Goal: Task Accomplishment & Management: Manage account settings

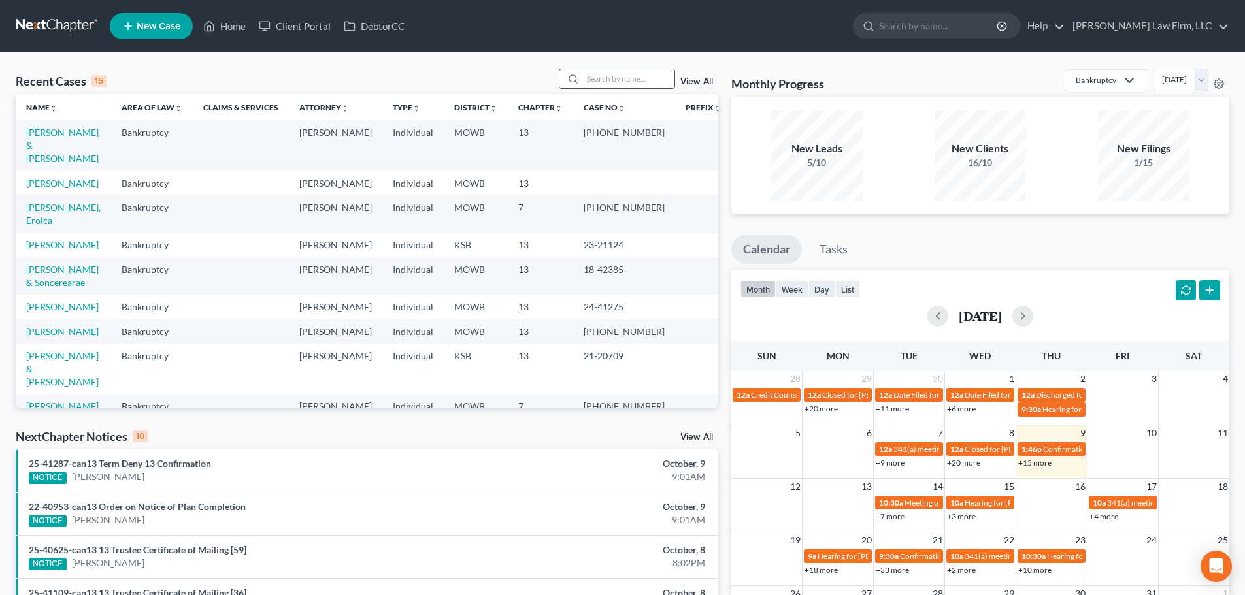
click at [595, 79] on input "search" at bounding box center [629, 78] width 92 height 19
type input "[PERSON_NAME]"
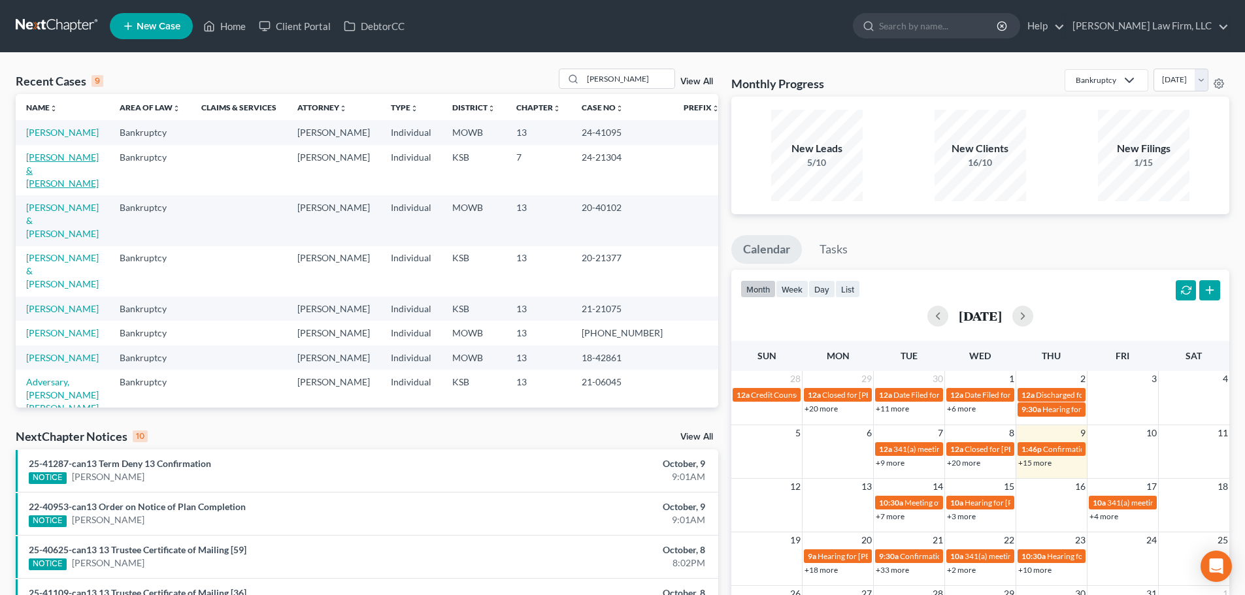
click at [52, 154] on link "[PERSON_NAME] & [PERSON_NAME]" at bounding box center [62, 170] width 73 height 37
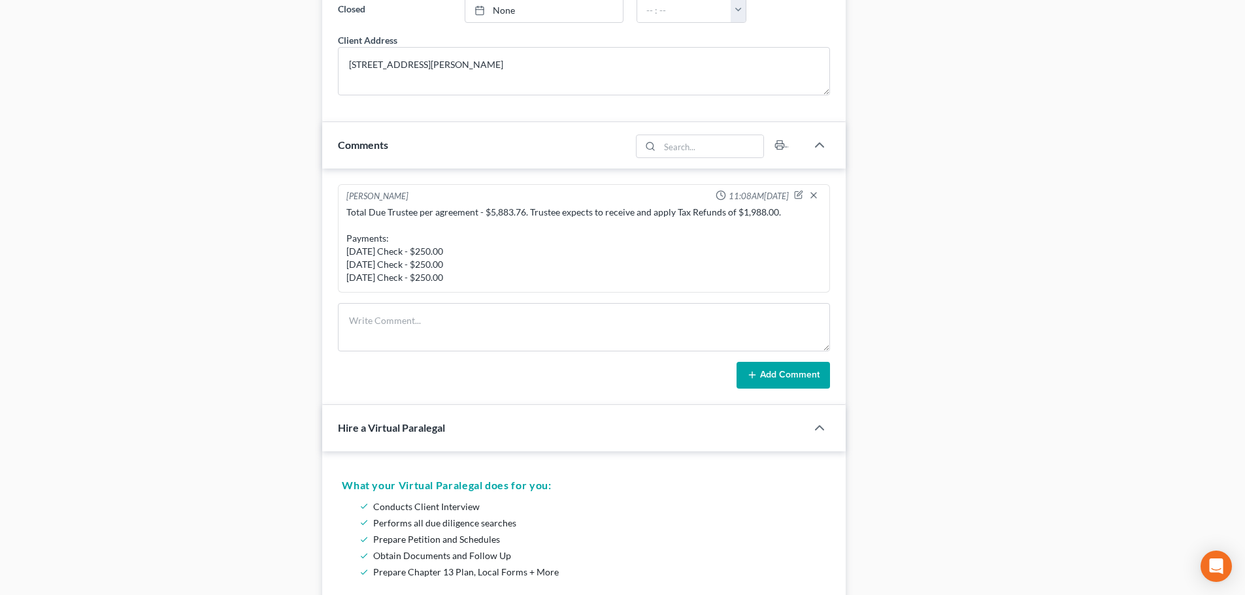
scroll to position [1111, 0]
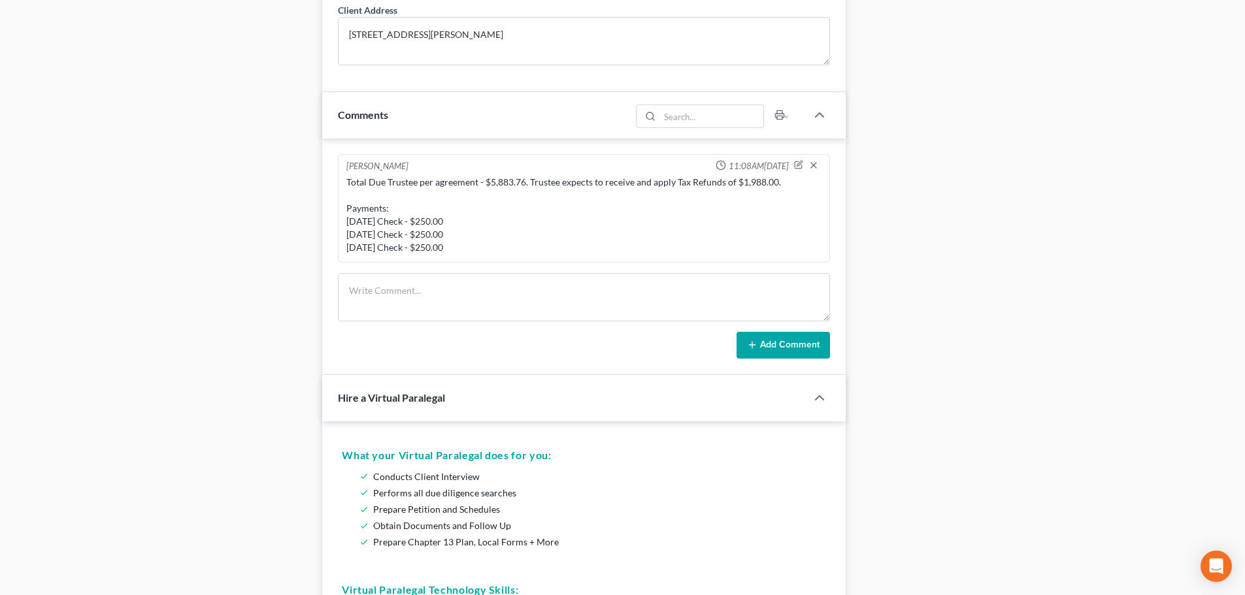
click at [520, 242] on div "Total Due Trustee per agreement - $5,883.76. Trustee expects to receive and app…" at bounding box center [583, 215] width 475 height 78
click at [483, 246] on div "Total Due Trustee per agreement - $5,883.76. Trustee expects to receive and app…" at bounding box center [583, 215] width 475 height 78
click at [796, 162] on icon "button" at bounding box center [799, 165] width 7 height 7
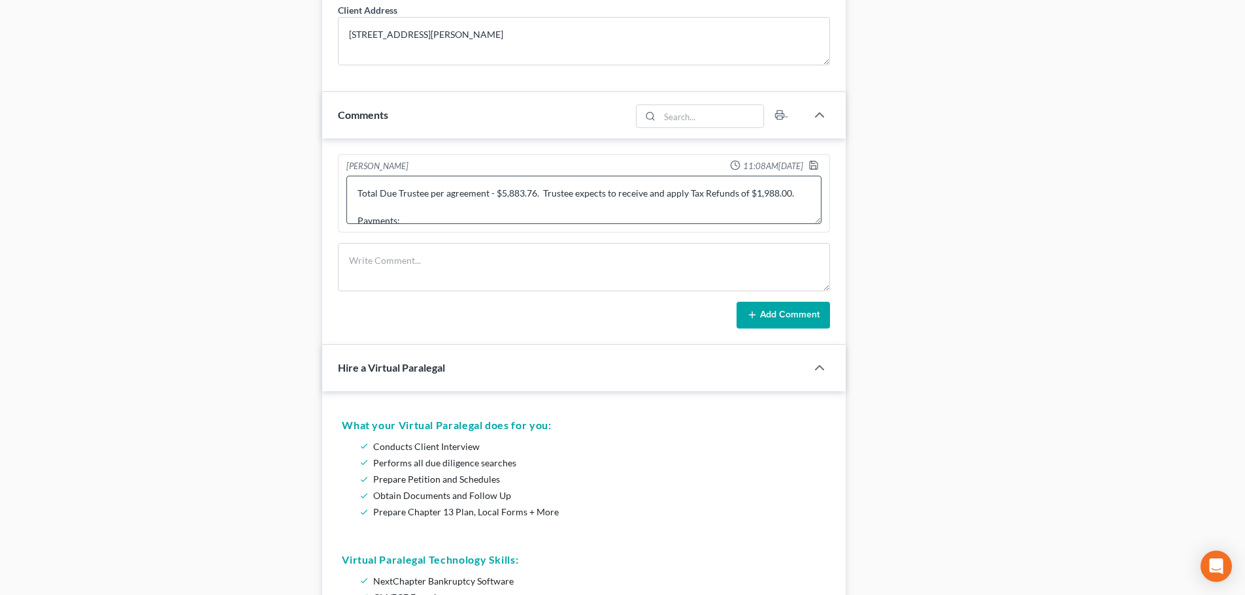
click at [816, 218] on textarea "Total Due Trustee per agreement - $5,883.76. Trustee expects to receive and app…" at bounding box center [583, 200] width 475 height 48
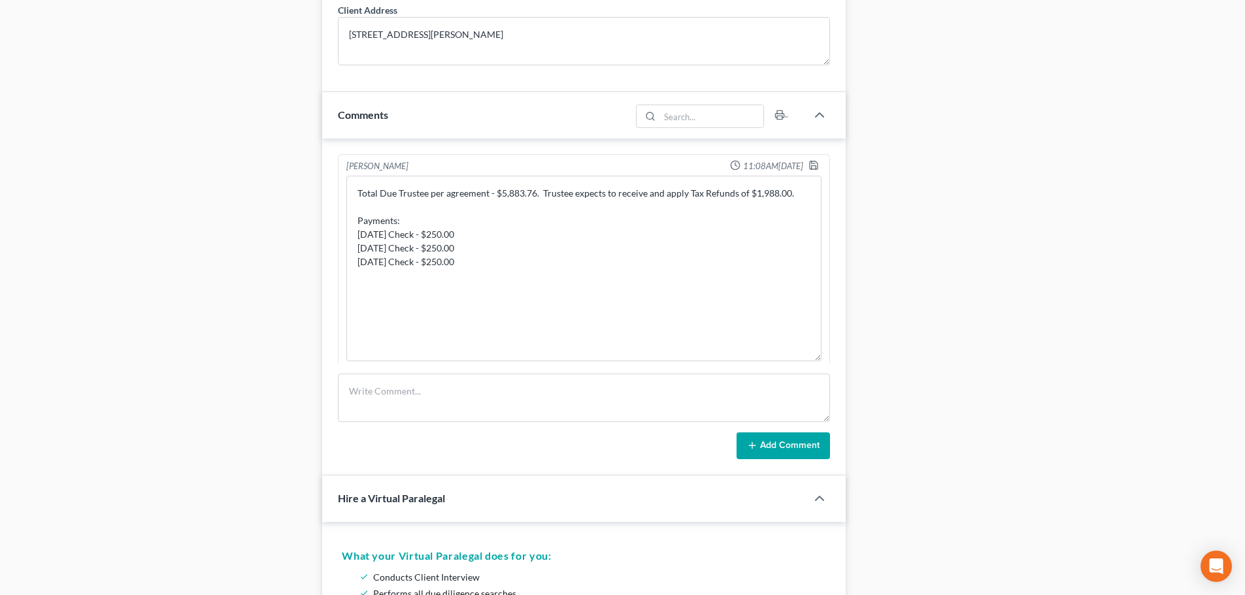
drag, startPoint x: 818, startPoint y: 222, endPoint x: 818, endPoint y: 360, distance: 137.3
click at [818, 360] on div "[PERSON_NAME] 11:08AM[DATE] Total Due Trustee per agreement - $5,883.76. Truste…" at bounding box center [584, 262] width 492 height 216
click at [358, 272] on textarea "Total Due Trustee per agreement - $5,883.76. Trustee expects to receive and app…" at bounding box center [583, 269] width 475 height 186
click at [478, 265] on textarea "Total Due Trustee per agreement - $5,883.76. Trustee expects to receive and app…" at bounding box center [583, 269] width 475 height 186
type textarea "Total Due Trustee per agreement - $5,883.76. Trustee expects to receive and app…"
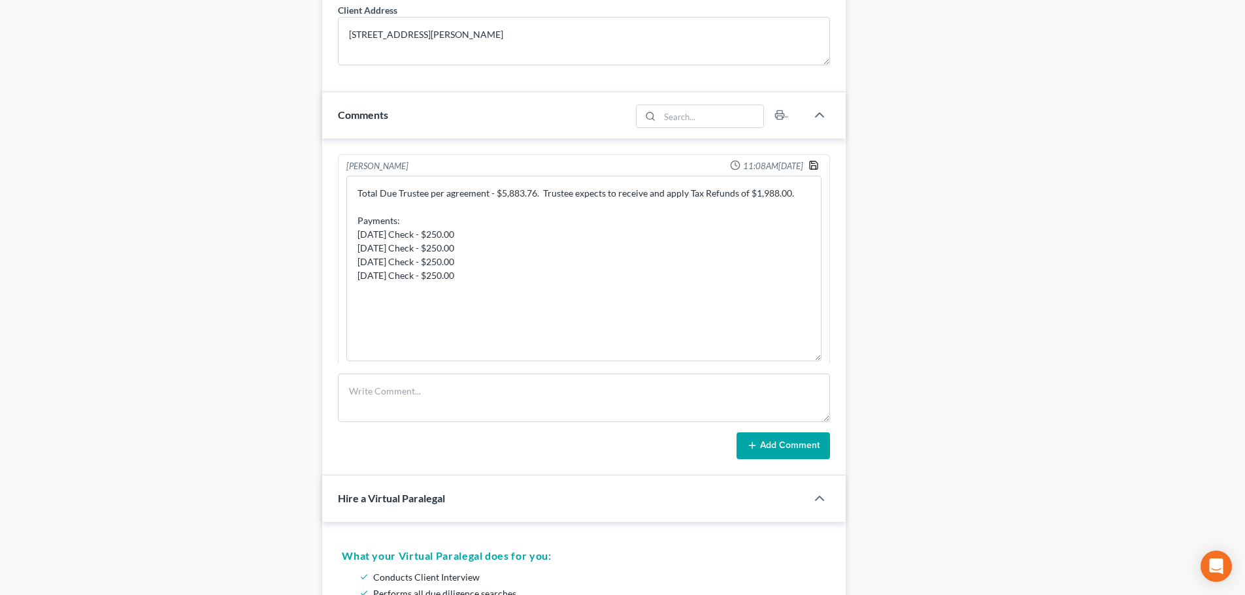
click at [809, 164] on icon "button" at bounding box center [814, 165] width 10 height 10
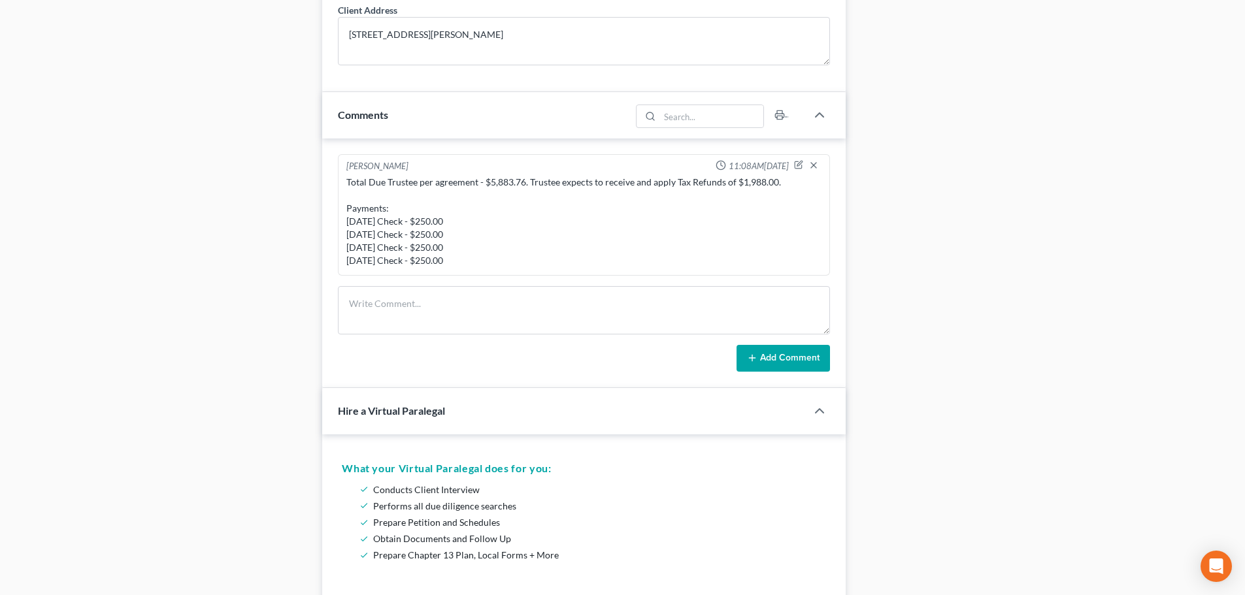
click at [783, 184] on div "Total Due Trustee per agreement - $5,883.76. Trustee expects to receive and app…" at bounding box center [583, 222] width 475 height 92
click at [797, 163] on icon "button" at bounding box center [798, 164] width 9 height 9
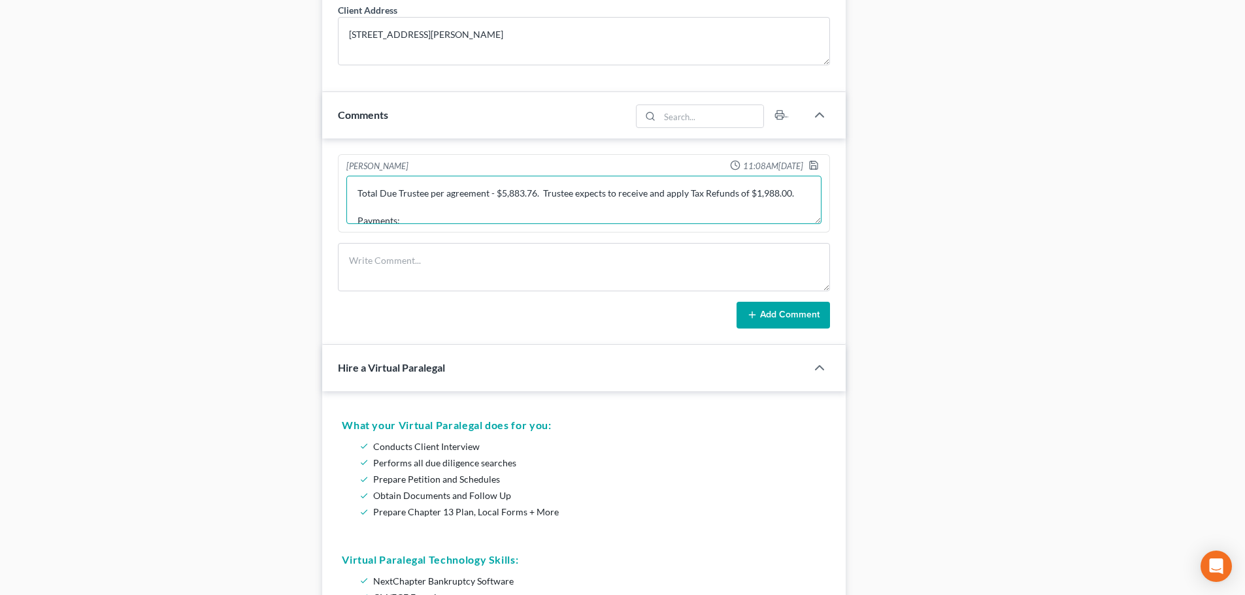
click at [787, 195] on textarea "Total Due Trustee per agreement - $5,883.76. Trustee expects to receive and app…" at bounding box center [583, 200] width 475 height 48
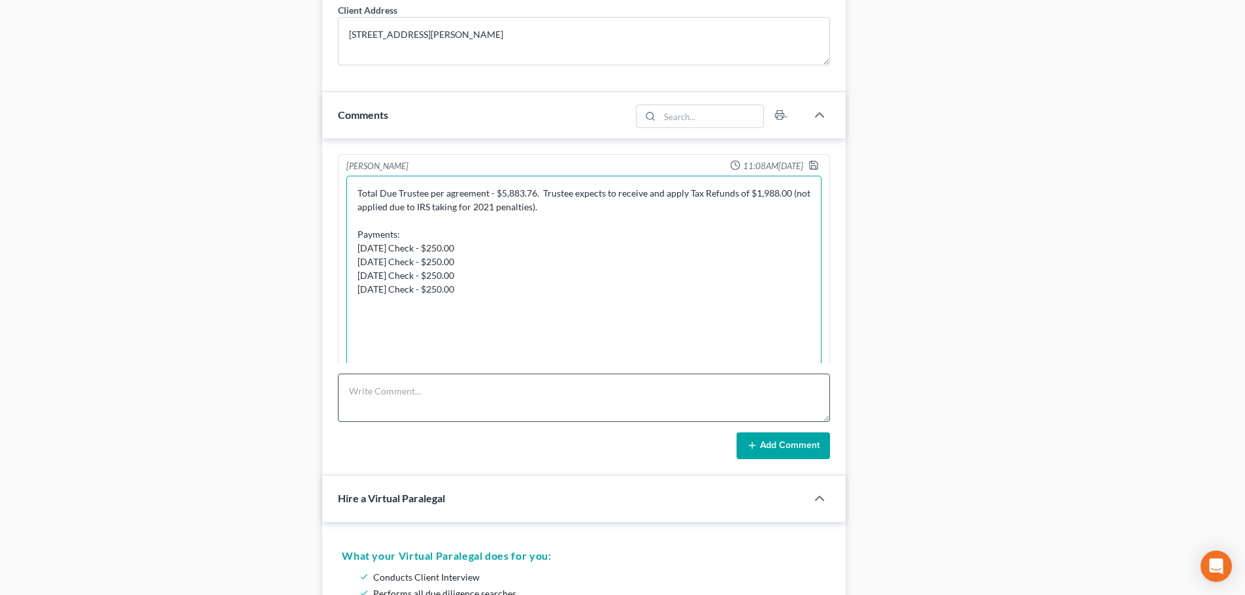
drag, startPoint x: 816, startPoint y: 220, endPoint x: 803, endPoint y: 397, distance: 177.6
click at [803, 400] on div "[PERSON_NAME] 11:08AM[DATE] Total Due Trustee per agreement - $5,883.76. Truste…" at bounding box center [584, 308] width 524 height 338
click at [356, 248] on textarea "Total Due Trustee per agreement - $5,883.76. Trustee expects to receive and app…" at bounding box center [583, 290] width 475 height 228
type textarea "Total Due Trustee per agreement - $5,883.76. Trustee expects to receive and app…"
click at [812, 163] on polyline "button" at bounding box center [813, 162] width 3 height 2
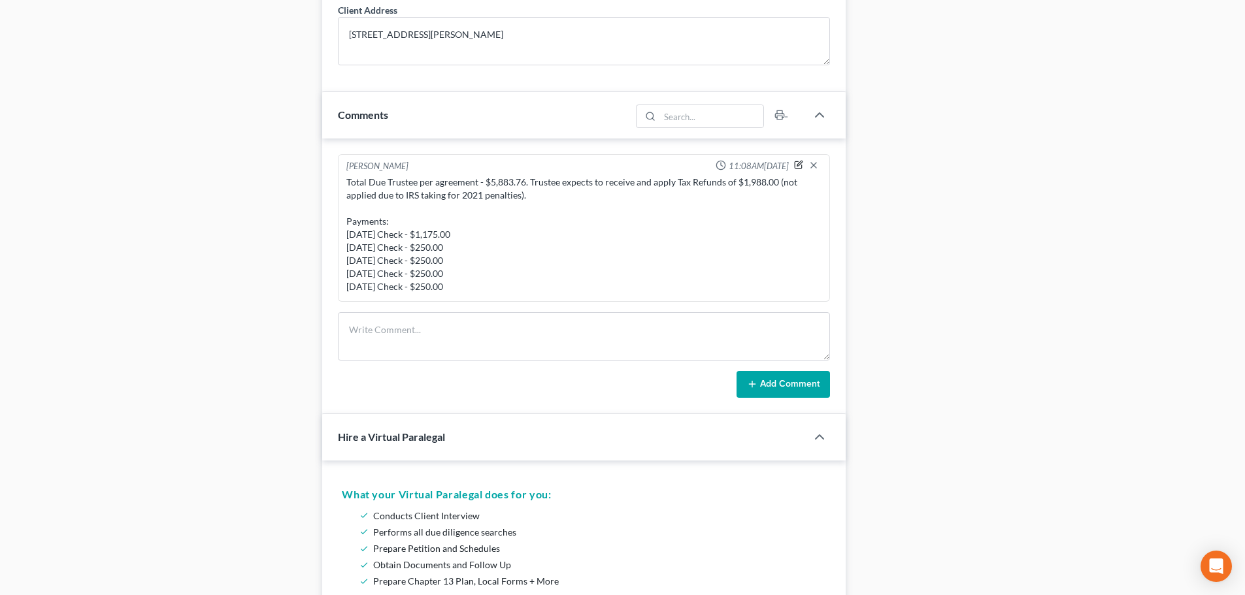
click at [798, 163] on icon "button" at bounding box center [798, 164] width 9 height 9
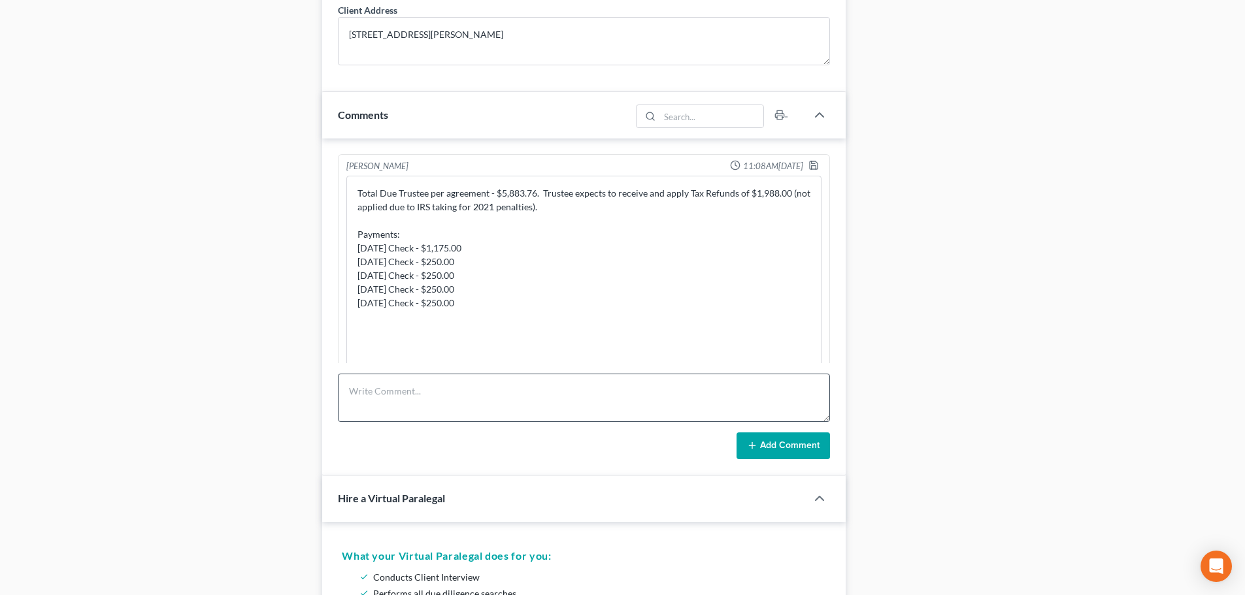
drag, startPoint x: 815, startPoint y: 218, endPoint x: 737, endPoint y: 390, distance: 189.0
click at [804, 408] on div "[PERSON_NAME] 11:08AM[DATE] Total Due Trustee per agreement - $5,883.76. Truste…" at bounding box center [584, 308] width 524 height 338
click at [558, 207] on textarea "Total Due Trustee per agreement - $5,883.76. Trustee expects to receive and app…" at bounding box center [583, 295] width 475 height 238
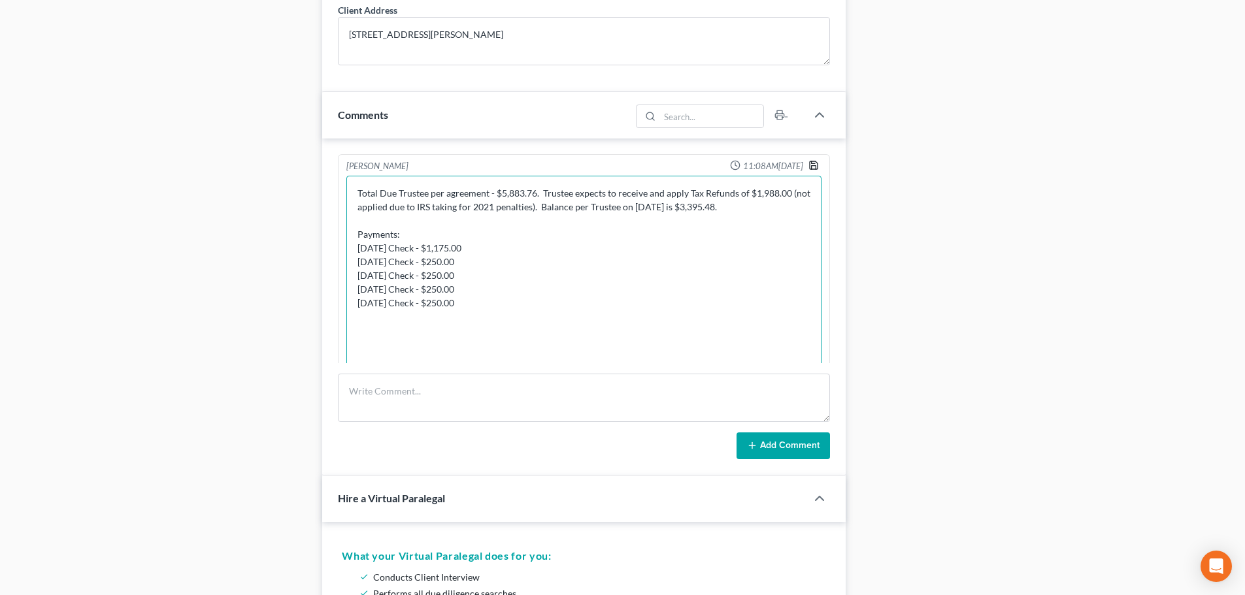
type textarea "Total Due Trustee per agreement - $5,883.76. Trustee expects to receive and app…"
click at [810, 161] on icon "button" at bounding box center [814, 165] width 8 height 8
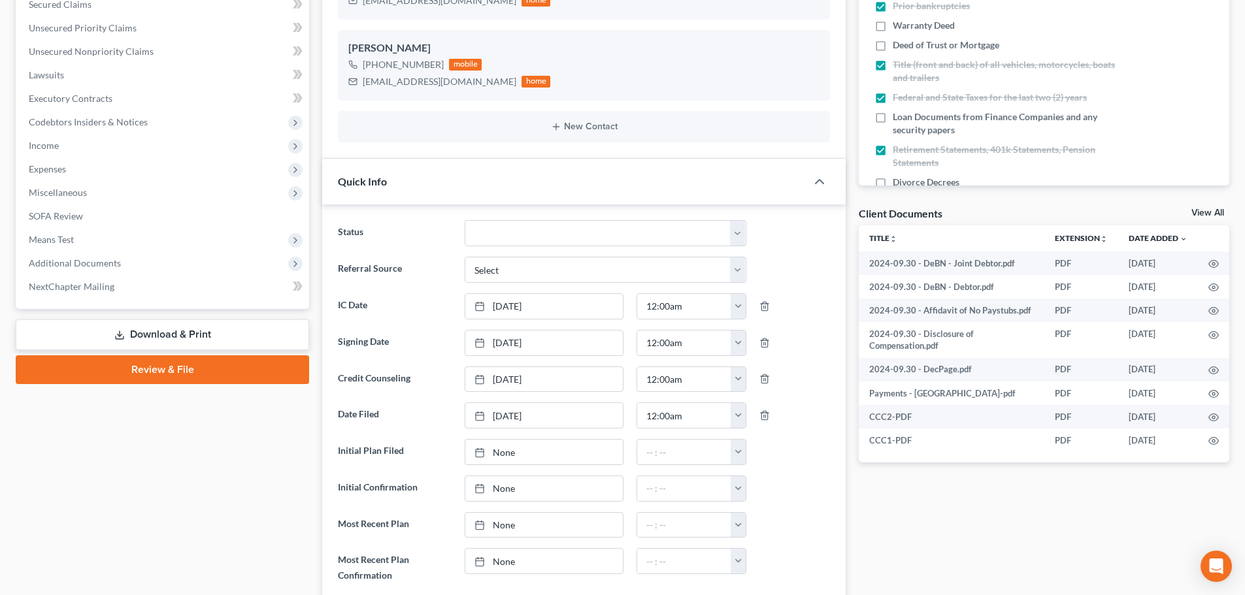
scroll to position [0, 0]
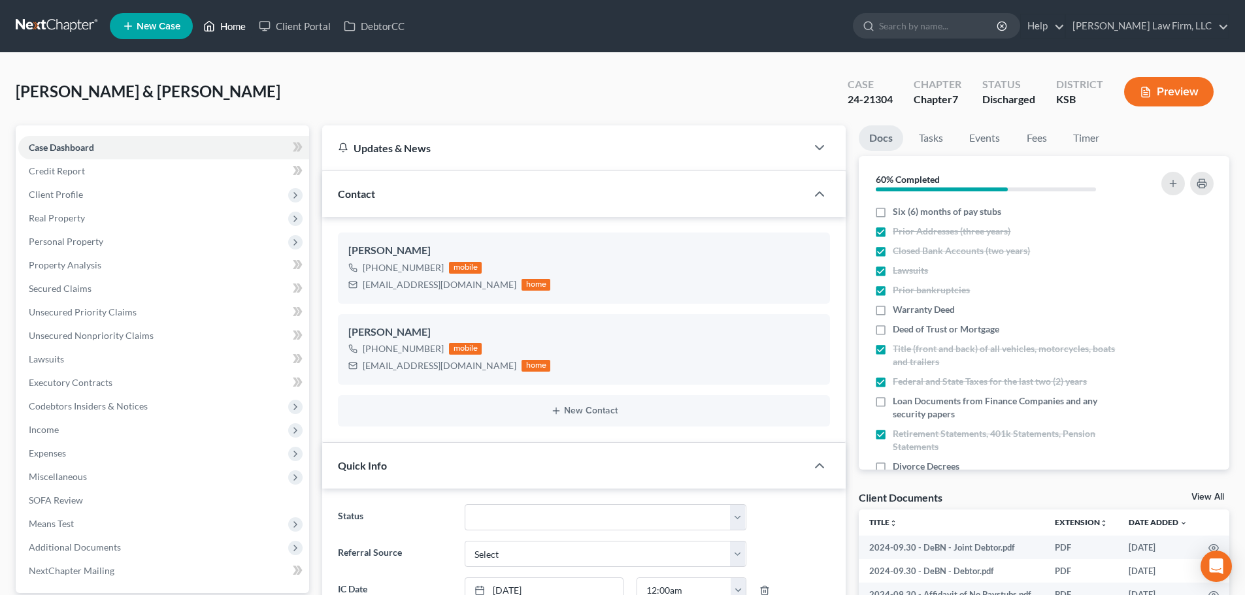
drag, startPoint x: 233, startPoint y: 23, endPoint x: 250, endPoint y: 44, distance: 27.5
click at [233, 23] on link "Home" at bounding box center [225, 26] width 56 height 24
